Goal: Check status: Check status

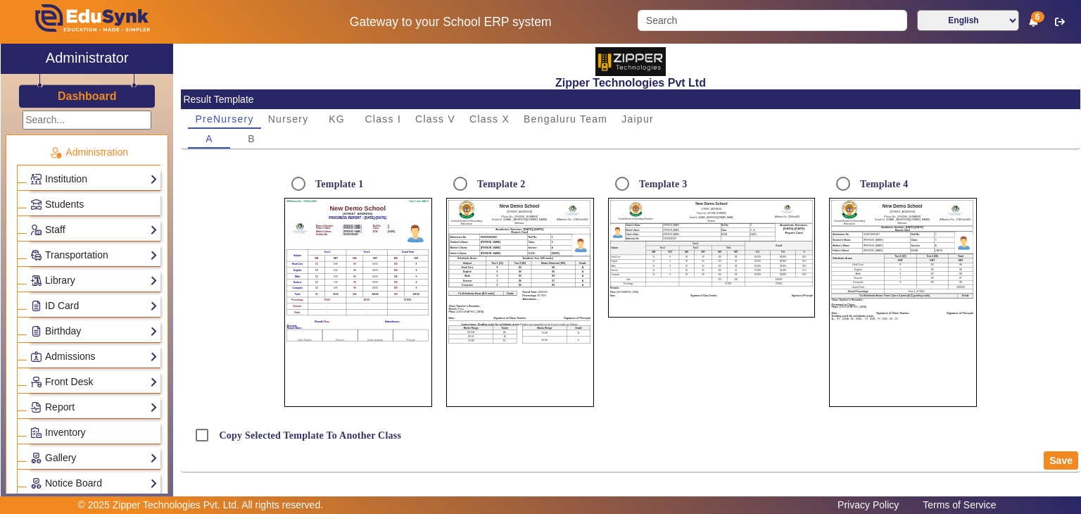
scroll to position [523, 0]
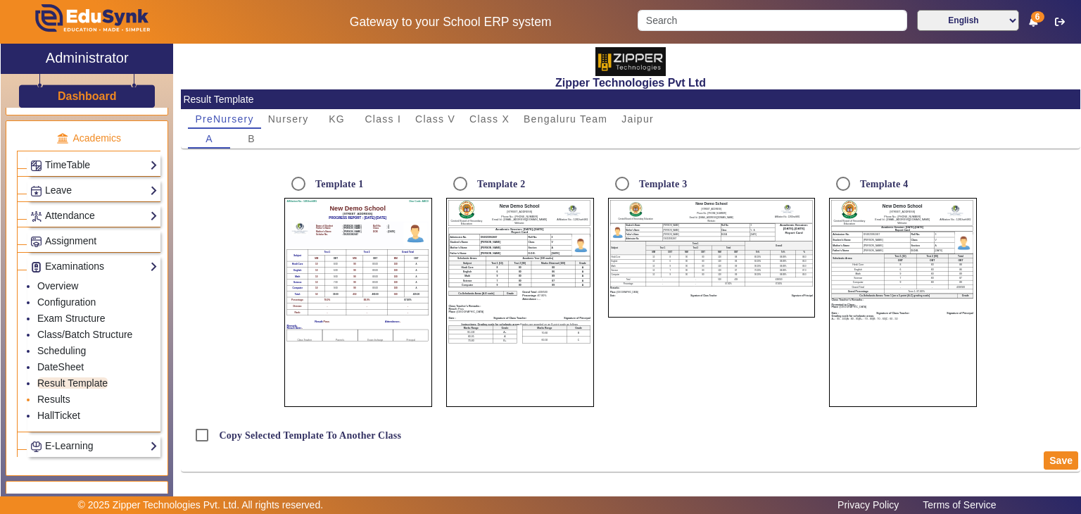
click at [52, 392] on li "Results" at bounding box center [97, 400] width 120 height 16
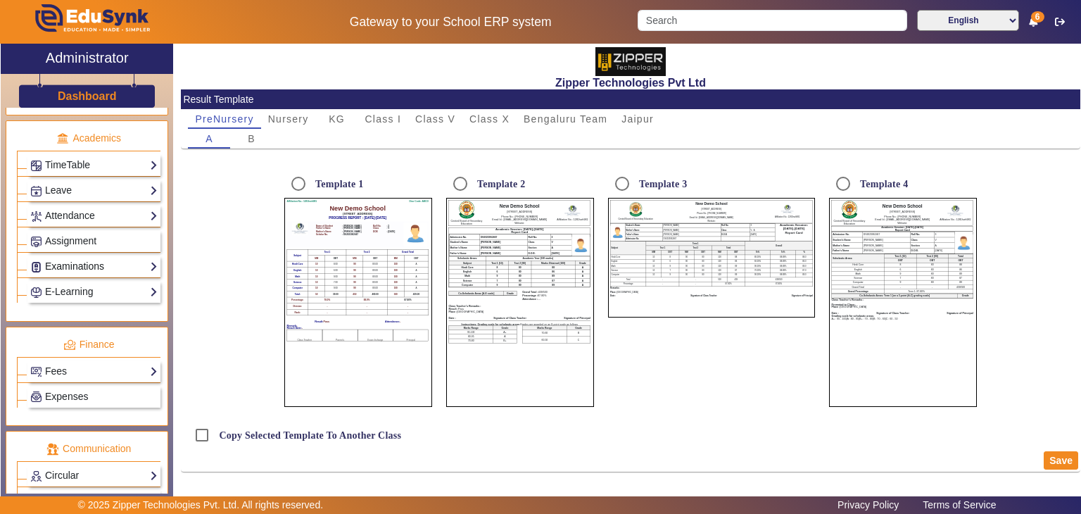
click at [77, 265] on link "Examinations" at bounding box center [93, 266] width 127 height 16
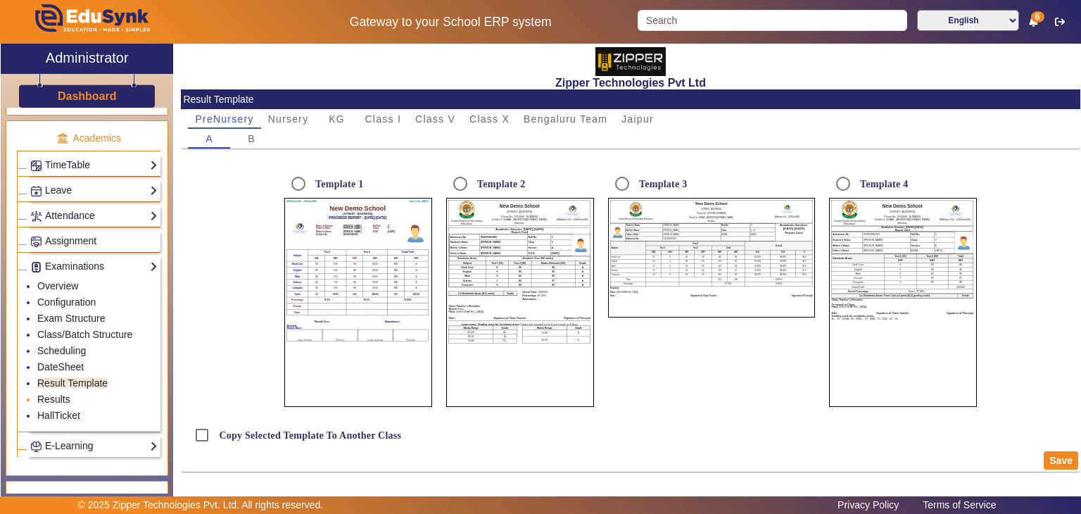
click at [44, 393] on link "Results" at bounding box center [53, 398] width 33 height 11
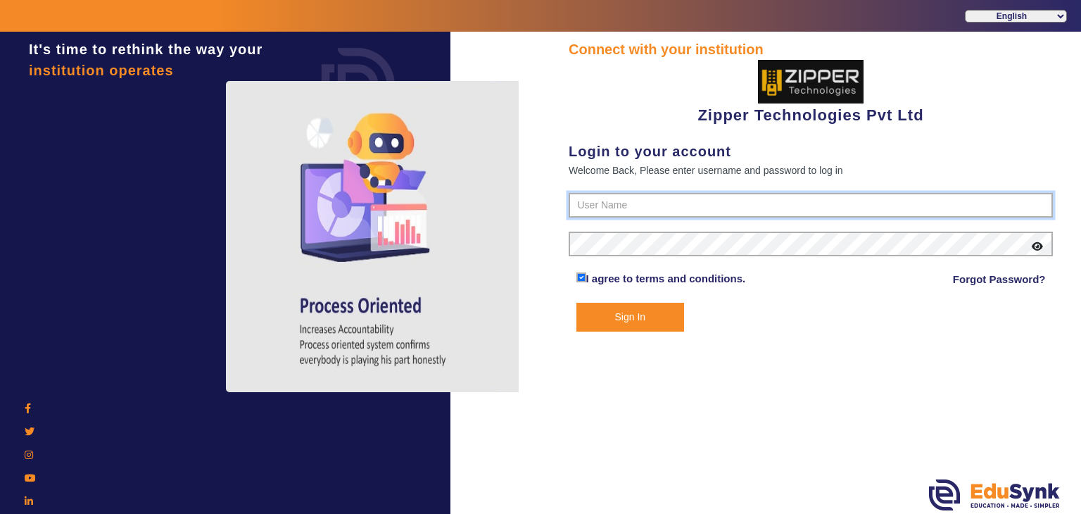
type input "1008790000"
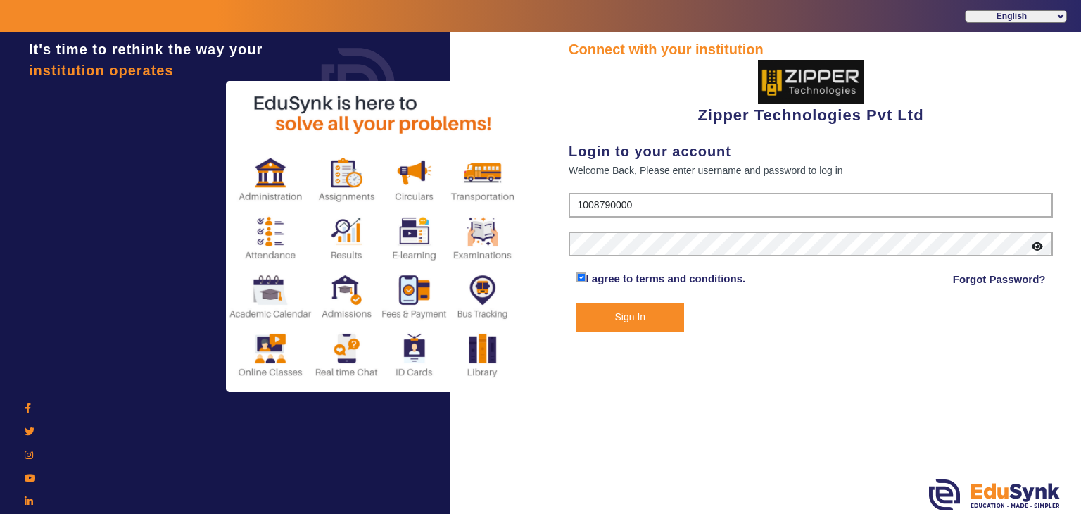
click at [663, 313] on button "Sign In" at bounding box center [630, 317] width 108 height 29
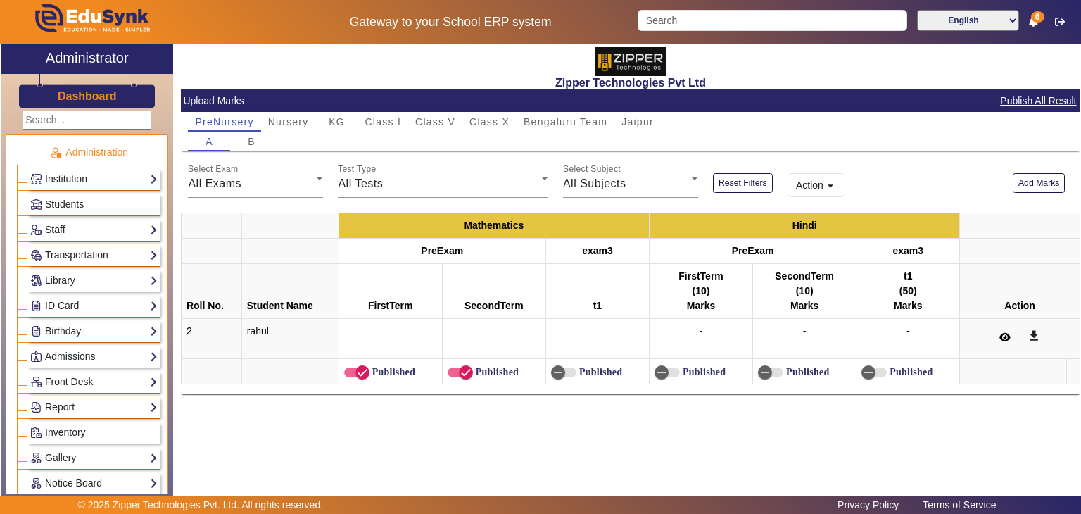
click at [1005, 343] on button at bounding box center [1004, 338] width 27 height 24
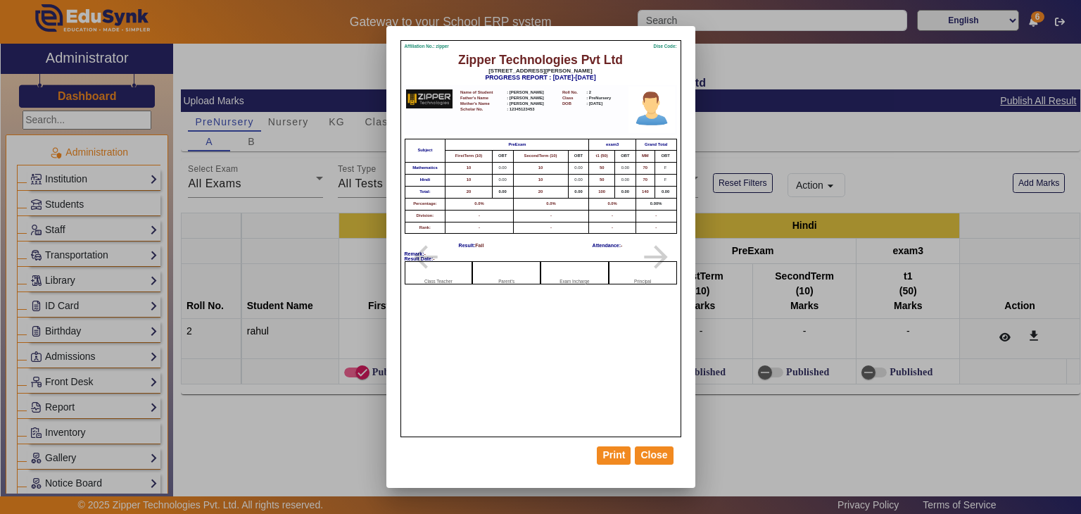
click at [316, 442] on div at bounding box center [540, 257] width 1081 height 514
